Goal: Transaction & Acquisition: Purchase product/service

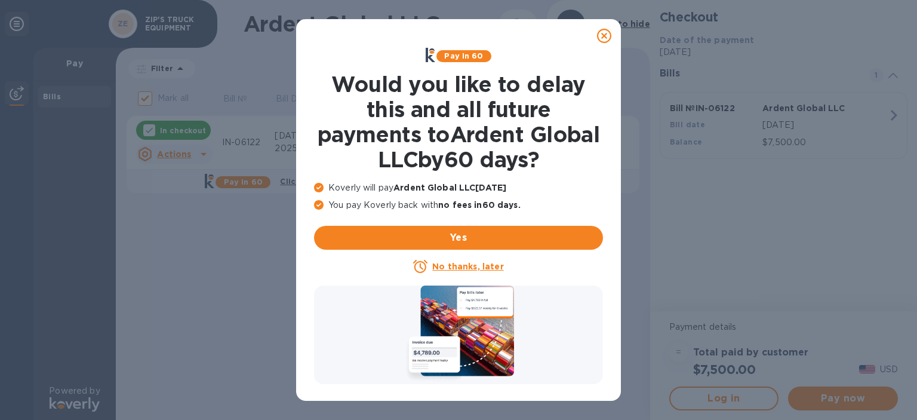
click at [594, 33] on div at bounding box center [604, 36] width 24 height 24
click at [602, 35] on icon at bounding box center [604, 36] width 14 height 14
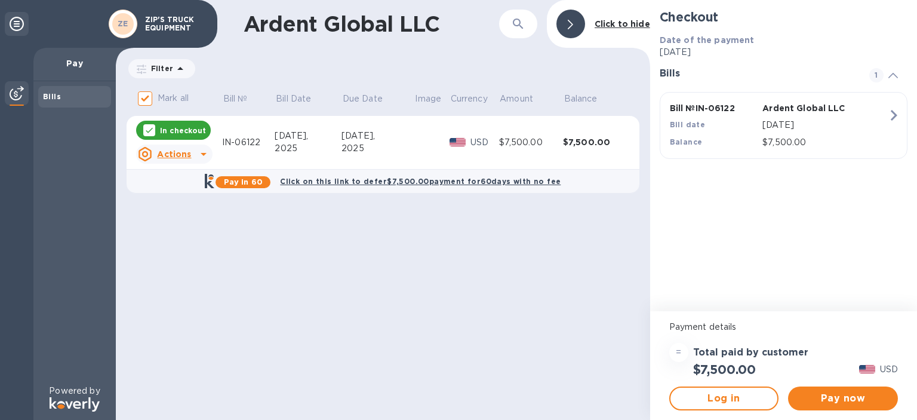
click at [205, 155] on icon at bounding box center [203, 154] width 14 height 14
click at [189, 203] on b "Open bill" at bounding box center [190, 203] width 40 height 10
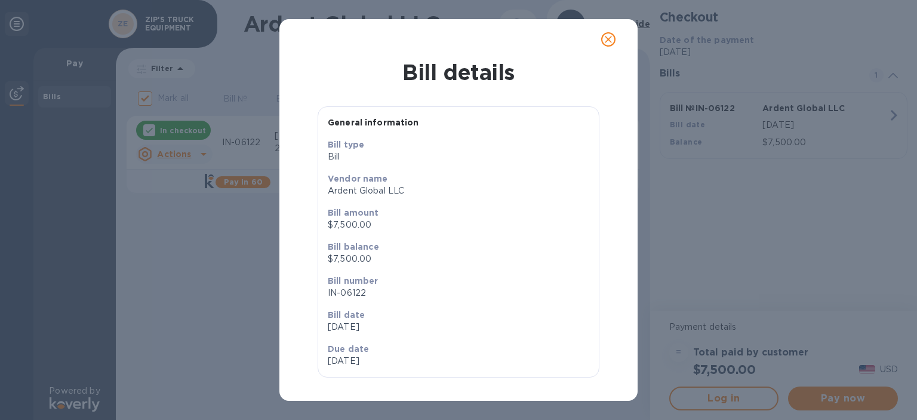
click at [612, 34] on icon "close" at bounding box center [608, 39] width 12 height 12
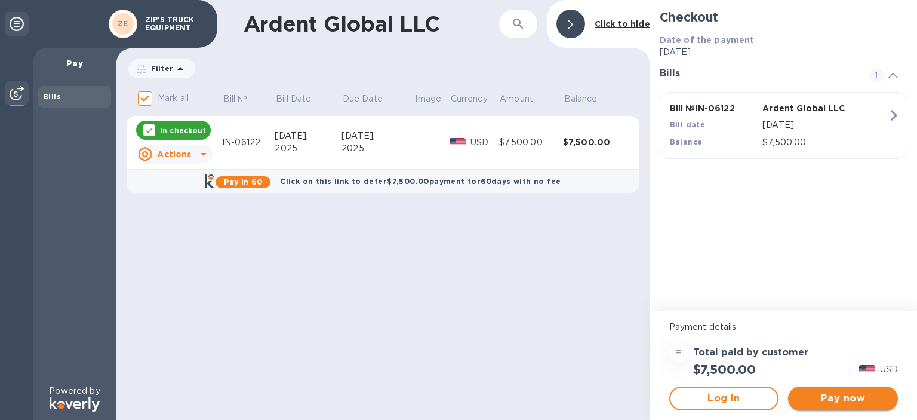
click at [849, 395] on span "Pay now" at bounding box center [843, 398] width 91 height 14
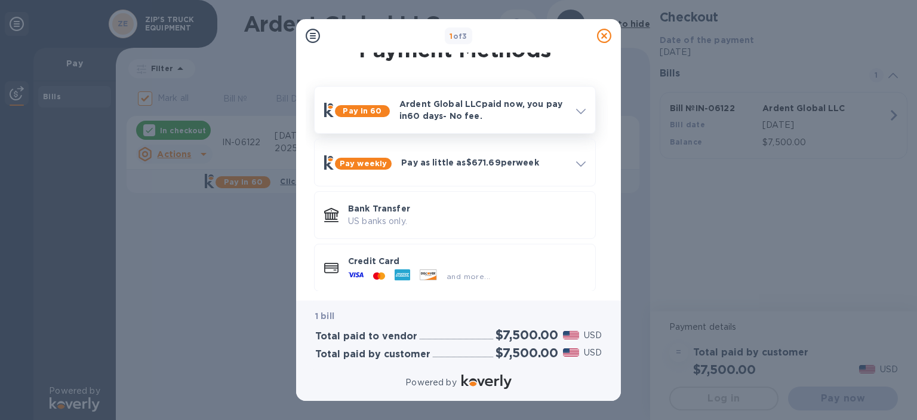
scroll to position [27, 0]
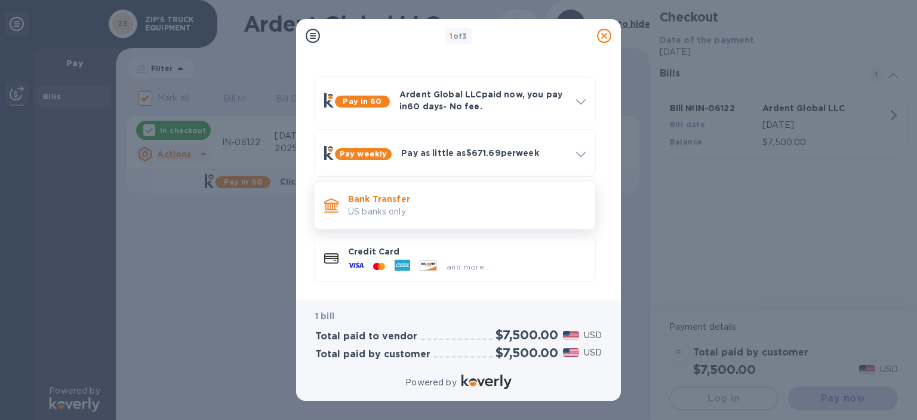
click at [376, 196] on p "Bank Transfer" at bounding box center [467, 199] width 238 height 12
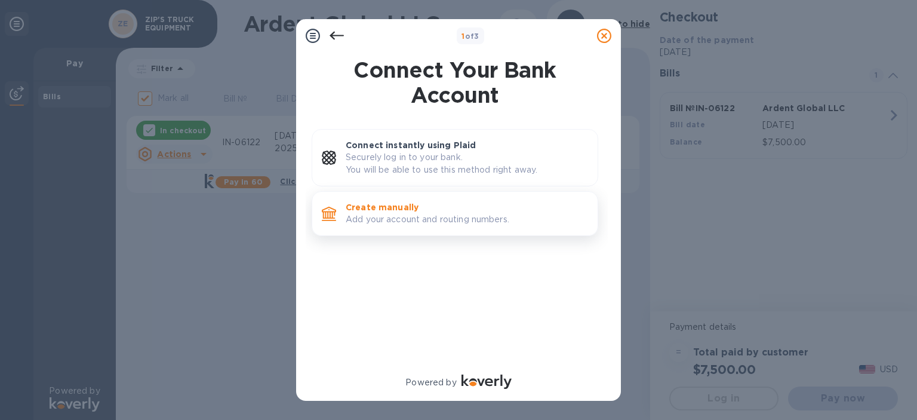
click at [399, 205] on p "Create manually" at bounding box center [467, 207] width 242 height 12
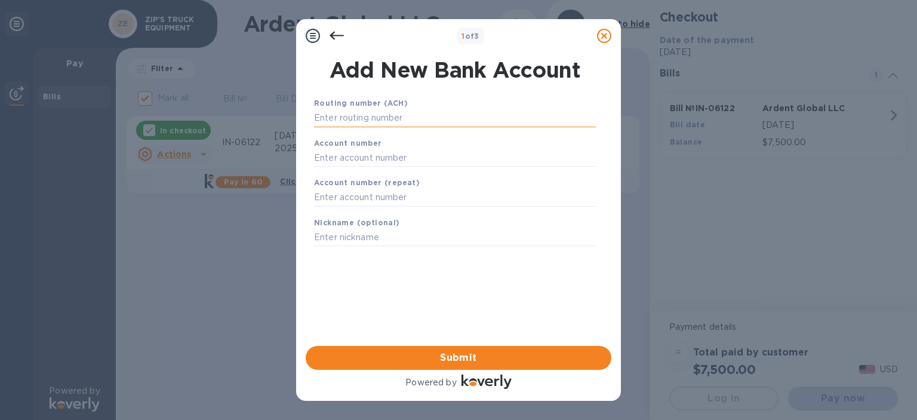
click at [398, 121] on input "text" at bounding box center [455, 118] width 282 height 18
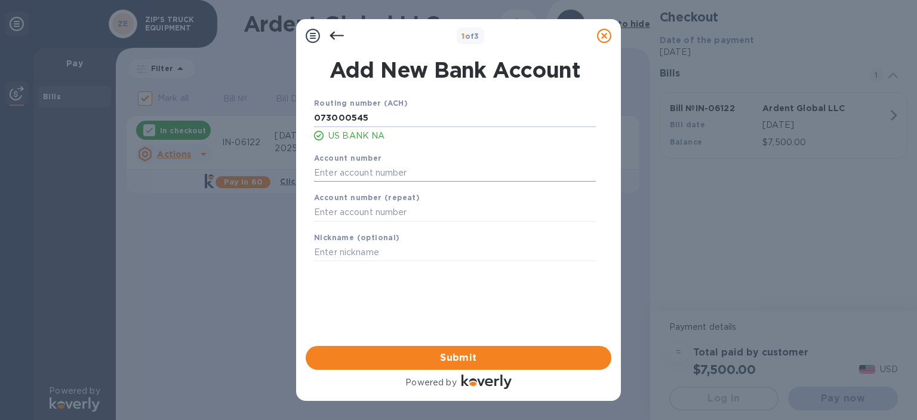
type input "073000545"
click at [404, 171] on input "text" at bounding box center [455, 173] width 282 height 18
type input "636109116"
click at [396, 216] on input "text" at bounding box center [455, 213] width 282 height 18
type input "636109116"
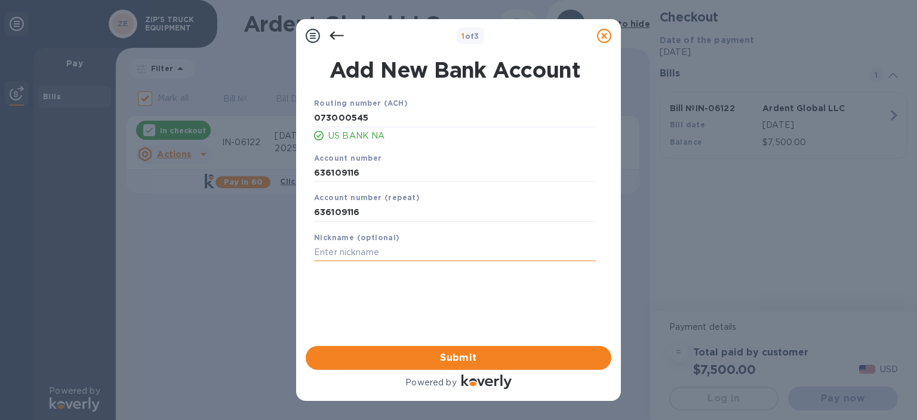
click at [398, 257] on input "text" at bounding box center [455, 253] width 282 height 18
click at [418, 353] on span "Submit" at bounding box center [458, 357] width 287 height 14
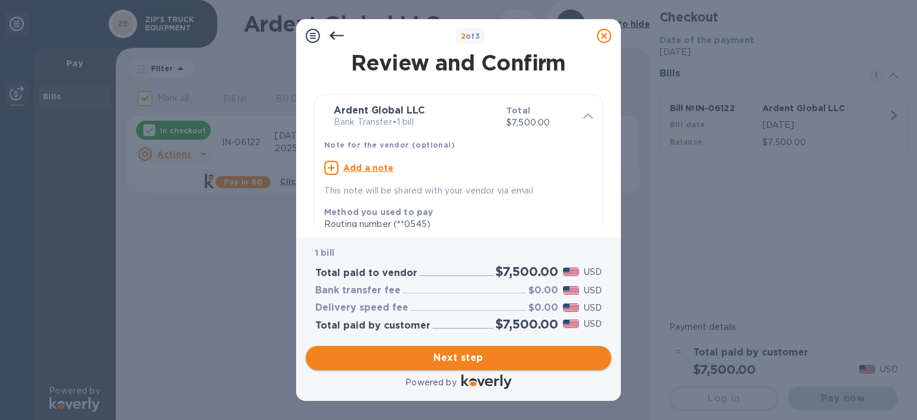
click at [425, 353] on span "Next step" at bounding box center [458, 357] width 287 height 14
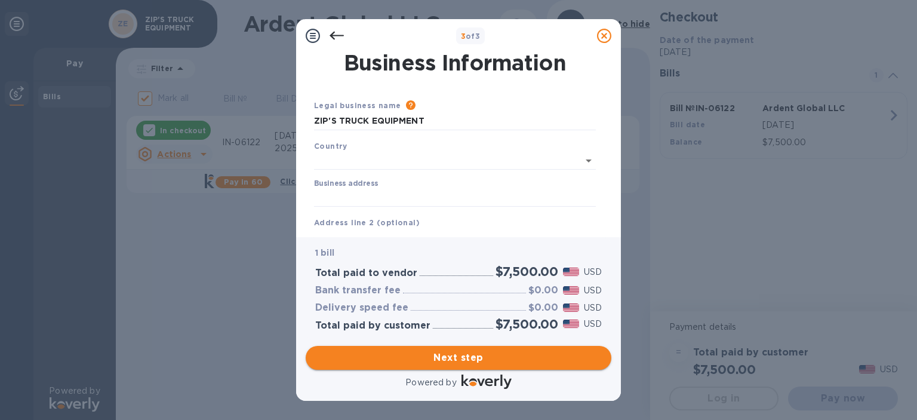
type input "[GEOGRAPHIC_DATA]"
click at [427, 355] on span "Next step" at bounding box center [458, 357] width 287 height 14
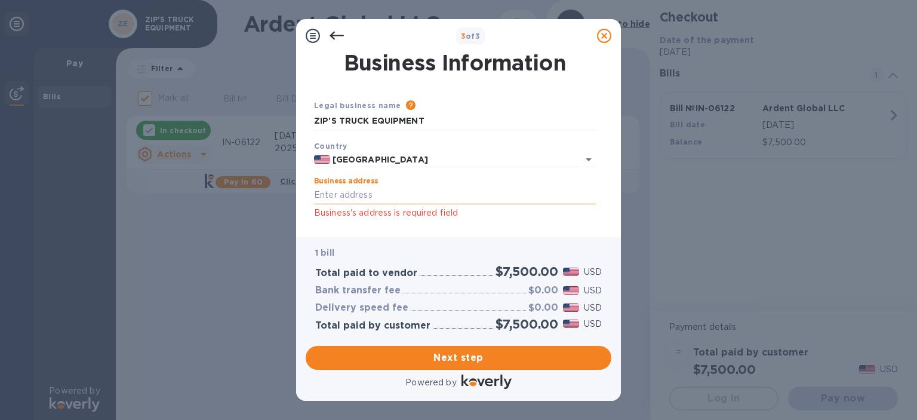
click at [361, 198] on input "Business address" at bounding box center [455, 195] width 282 height 18
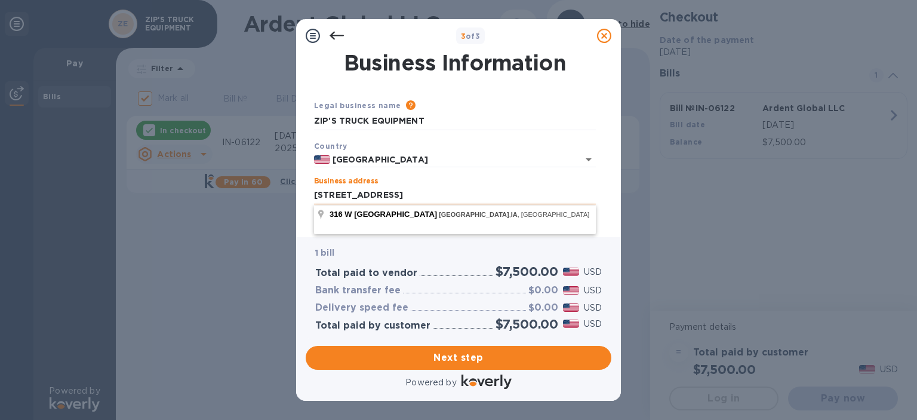
type input "[STREET_ADDRESS]"
click button "Save" at bounding box center [0, 0] width 0 height 0
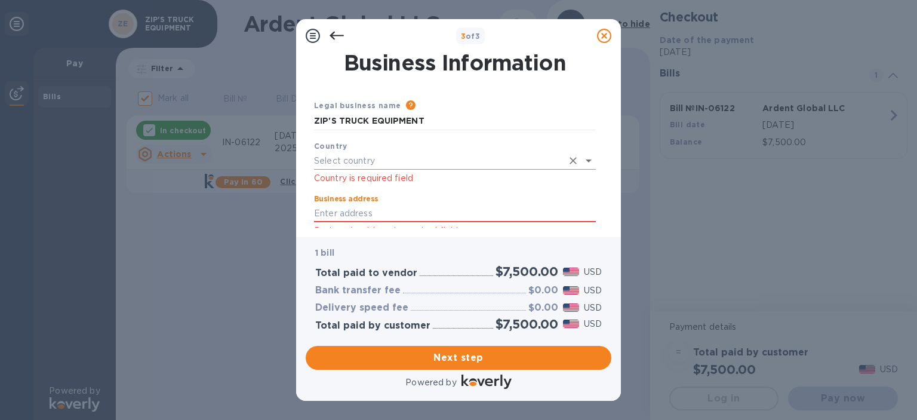
click at [373, 155] on input "text" at bounding box center [438, 160] width 248 height 17
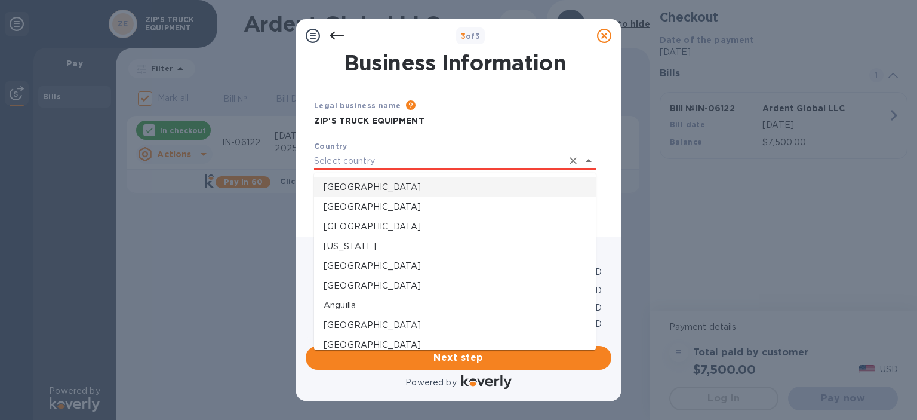
click at [345, 180] on li "[GEOGRAPHIC_DATA]" at bounding box center [455, 187] width 282 height 20
type input "[GEOGRAPHIC_DATA]"
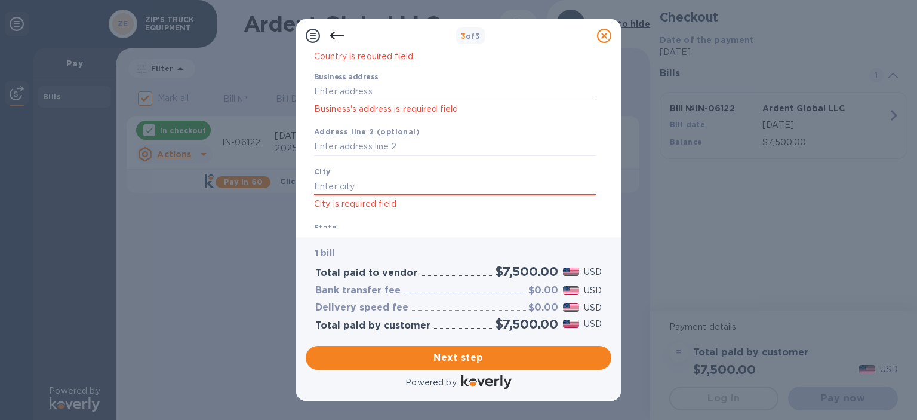
scroll to position [60, 0]
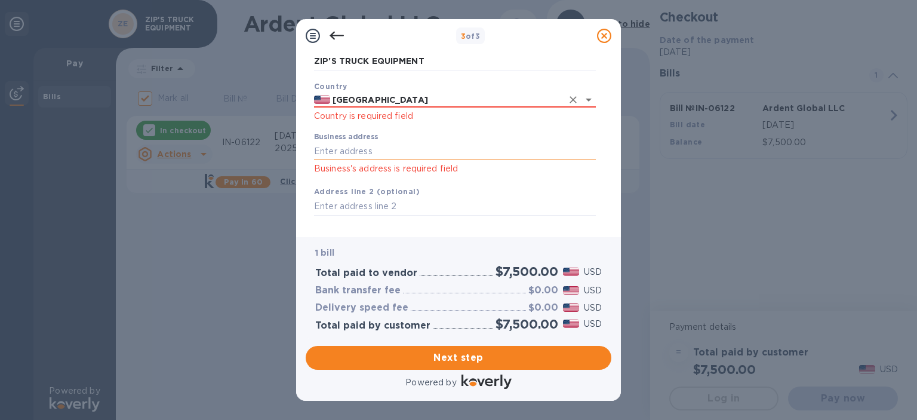
click at [347, 148] on input "Business address" at bounding box center [455, 151] width 282 height 18
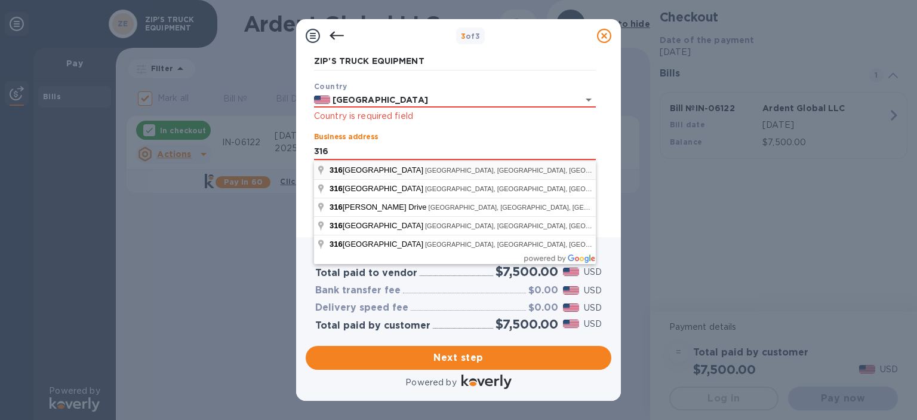
type input "[STREET_ADDRESS]"
type input "[GEOGRAPHIC_DATA]"
type input "IA"
type input "50659"
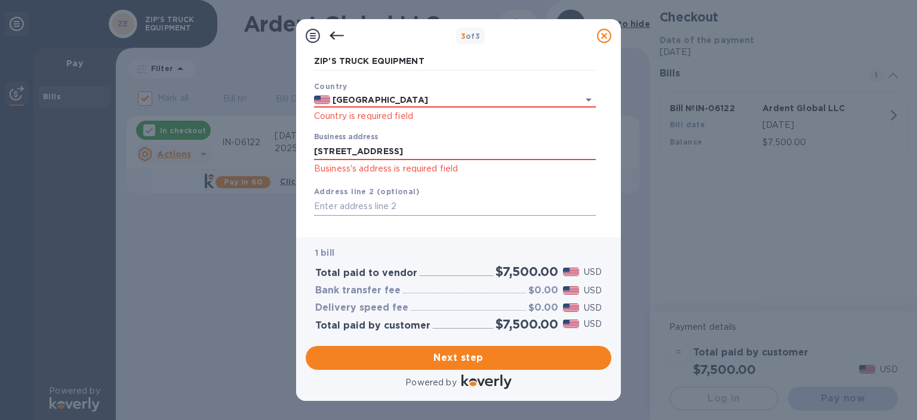
click at [377, 213] on input "text" at bounding box center [455, 207] width 282 height 18
type input "PO Box 511"
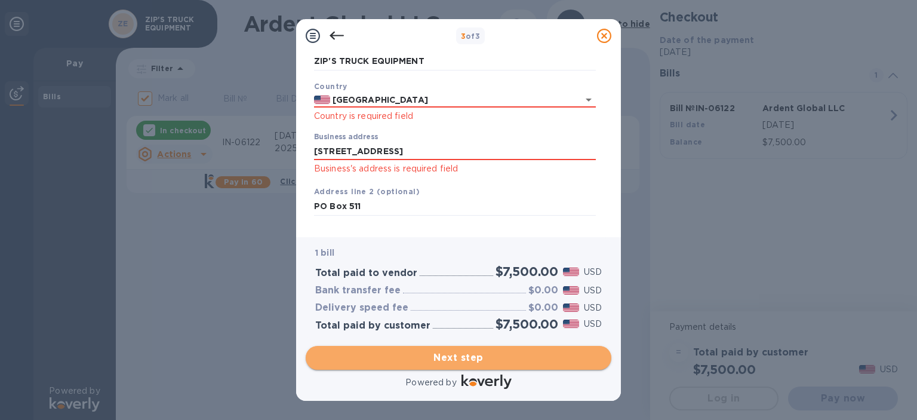
click at [452, 346] on button "Next step" at bounding box center [459, 358] width 306 height 24
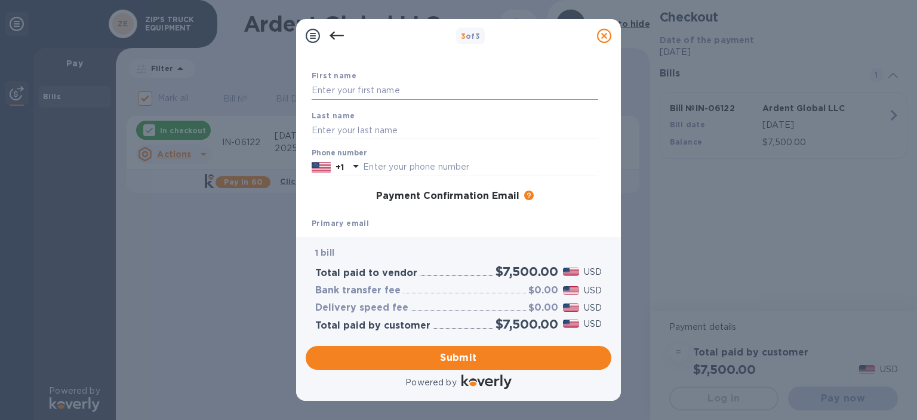
click at [358, 92] on input "text" at bounding box center [455, 91] width 287 height 18
type input "[PERSON_NAME]"
type input "8002226047"
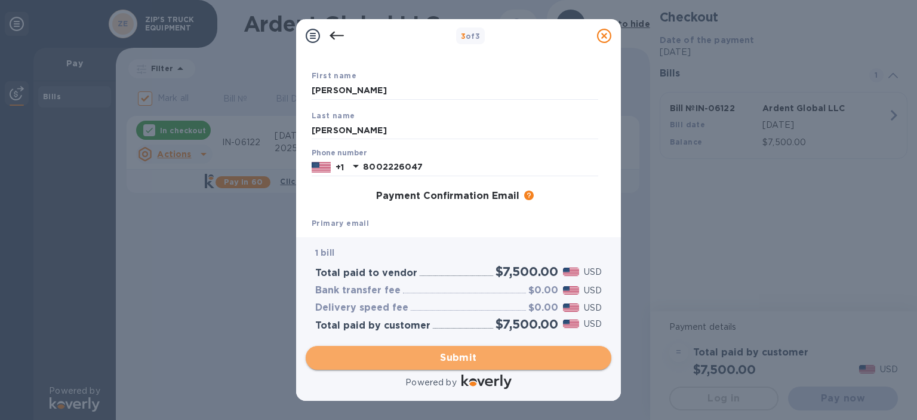
click at [470, 355] on span "Submit" at bounding box center [458, 357] width 287 height 14
click at [468, 354] on span "Submit" at bounding box center [458, 357] width 287 height 14
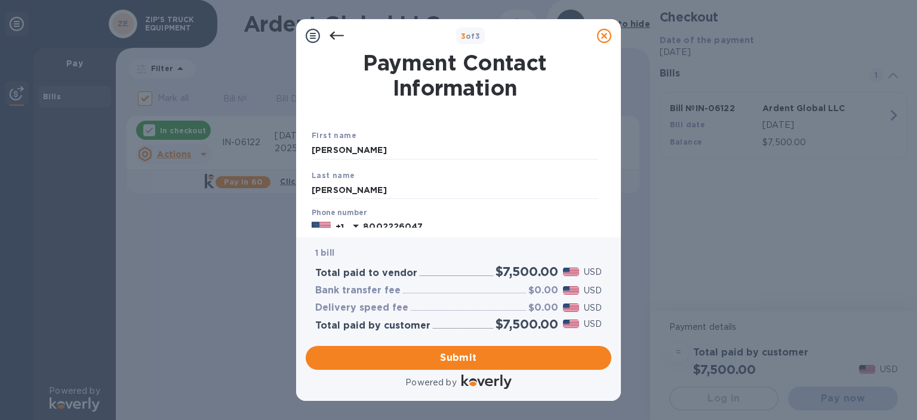
scroll to position [209, 0]
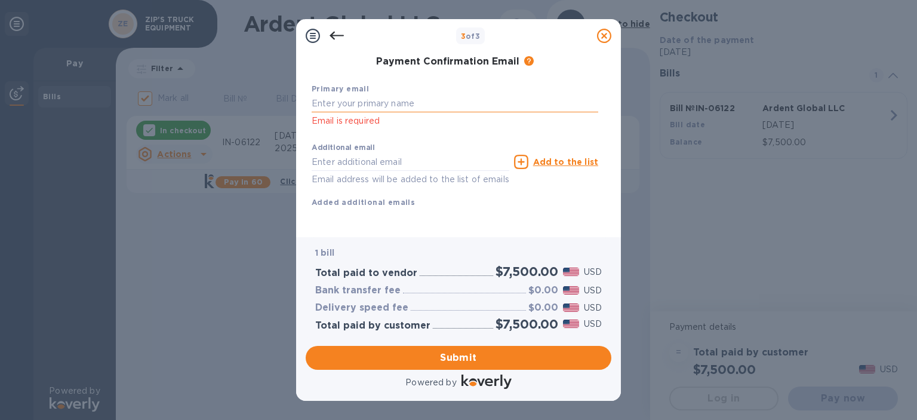
click at [376, 95] on input "text" at bounding box center [455, 104] width 287 height 18
type input "n"
type input "[EMAIL_ADDRESS][DOMAIN_NAME]"
click at [392, 153] on input "text" at bounding box center [411, 162] width 198 height 18
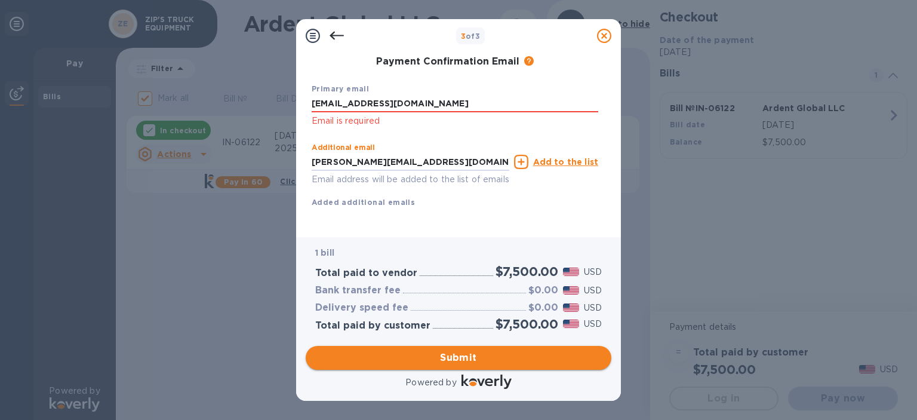
type input "[PERSON_NAME][EMAIL_ADDRESS][DOMAIN_NAME]"
click at [494, 362] on span "Submit" at bounding box center [458, 357] width 287 height 14
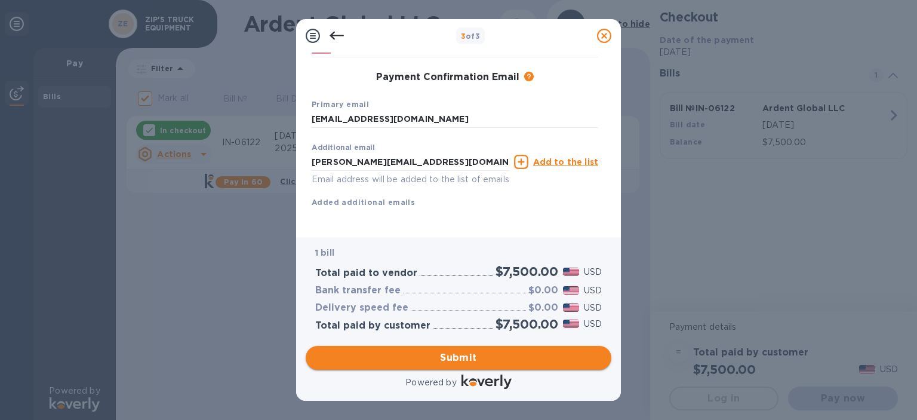
scroll to position [193, 0]
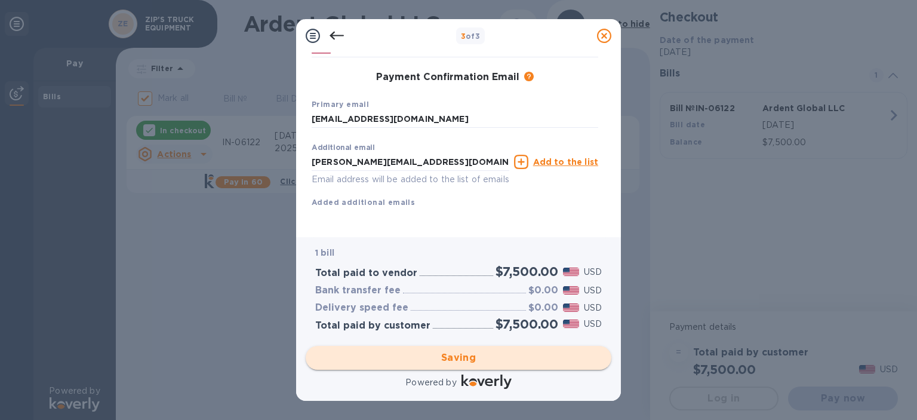
checkbox input "false"
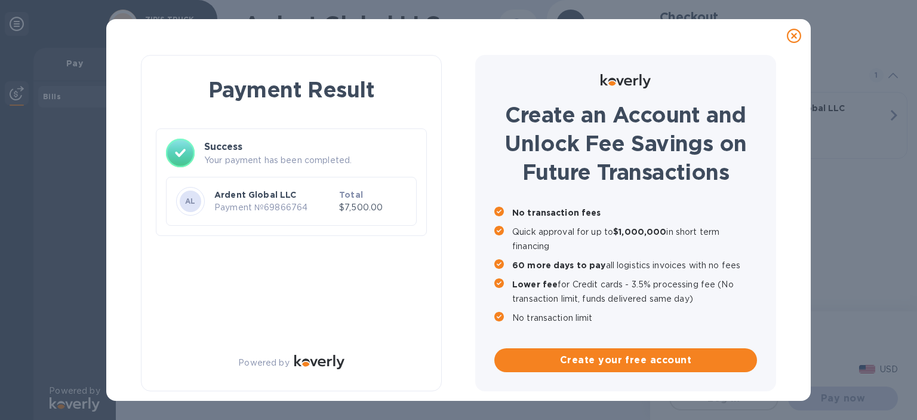
scroll to position [0, 0]
